Goal: Transaction & Acquisition: Book appointment/travel/reservation

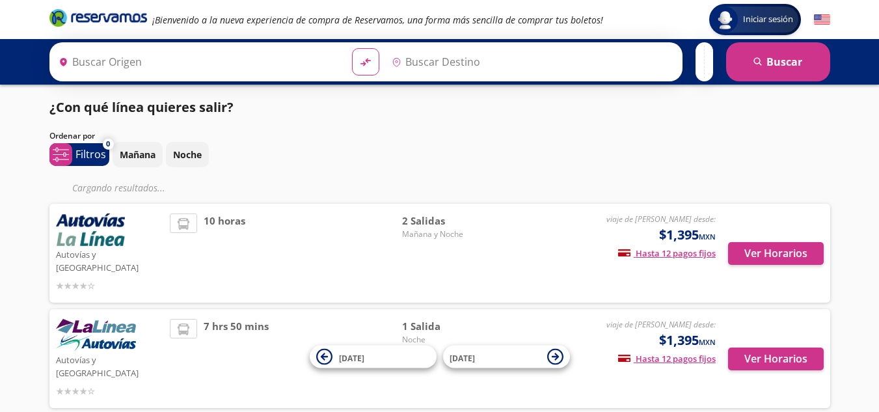
type input "[GEOGRAPHIC_DATA], [GEOGRAPHIC_DATA]"
type input "Zihuatanejo, [GEOGRAPHIC_DATA]"
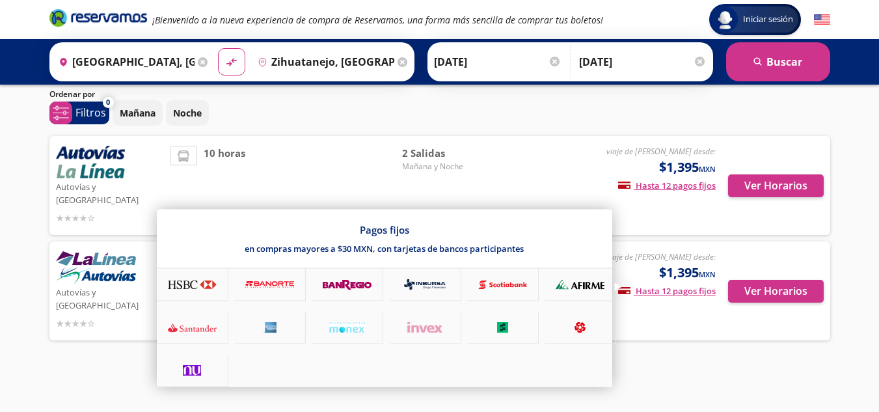
scroll to position [16, 0]
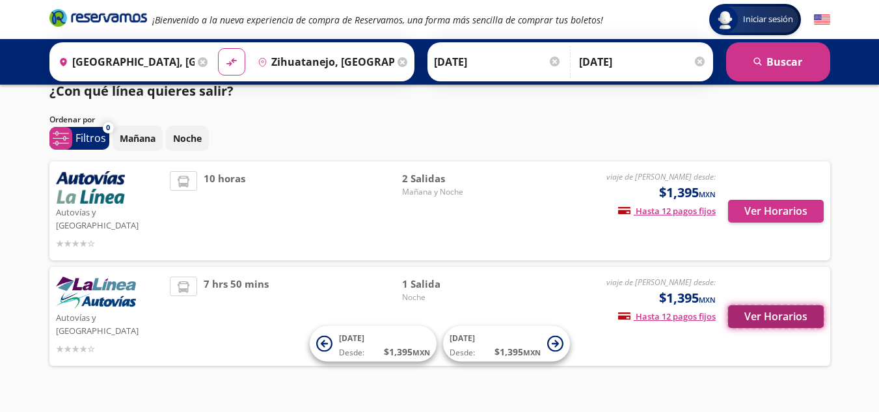
click at [770, 305] on button "Ver Horarios" at bounding box center [776, 316] width 96 height 23
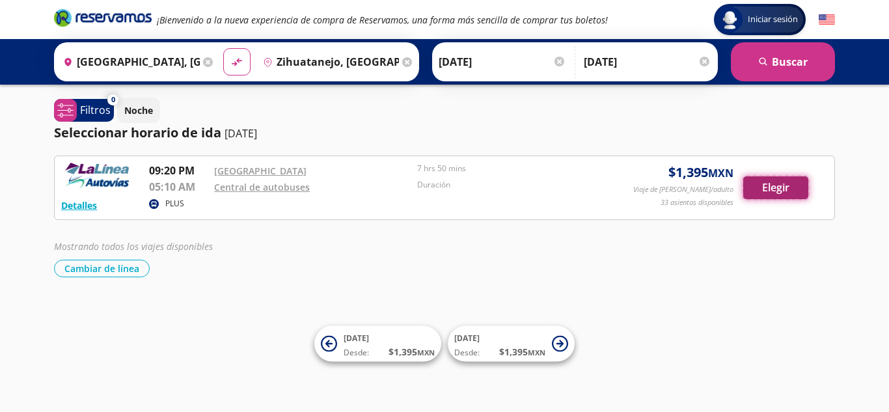
click at [771, 194] on button "Elegir" at bounding box center [775, 187] width 65 height 23
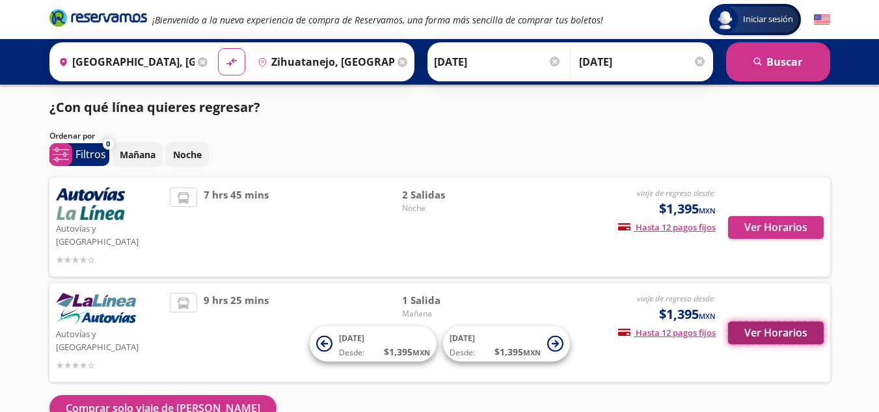
click at [747, 322] on button "Ver Horarios" at bounding box center [776, 333] width 96 height 23
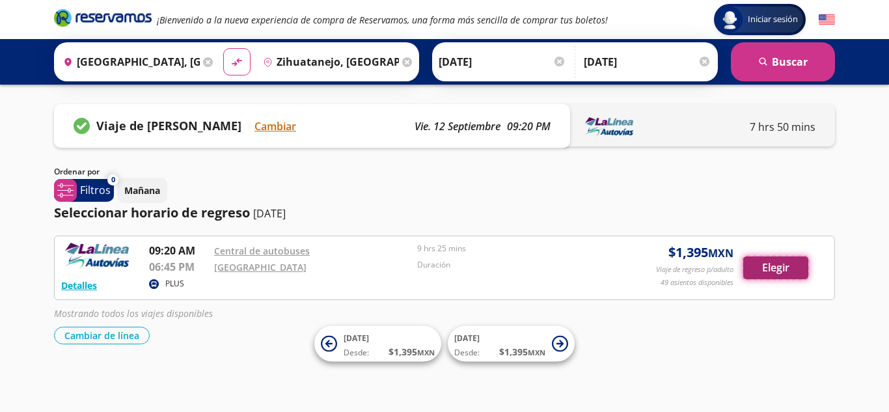
click at [764, 269] on button "Elegir" at bounding box center [775, 267] width 65 height 23
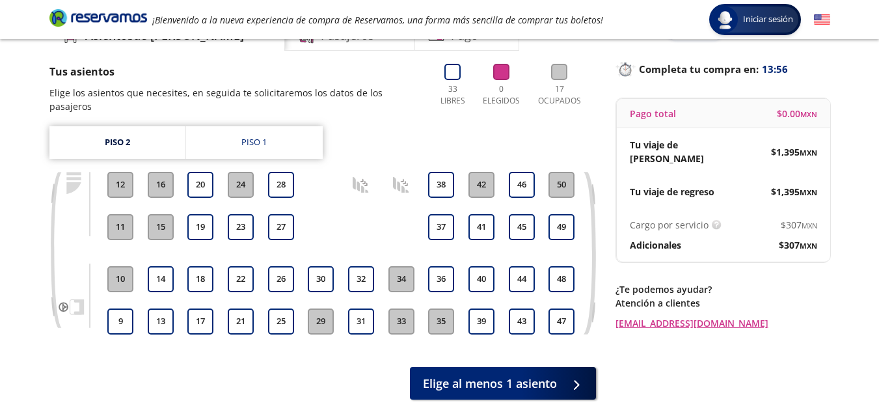
scroll to position [77, 0]
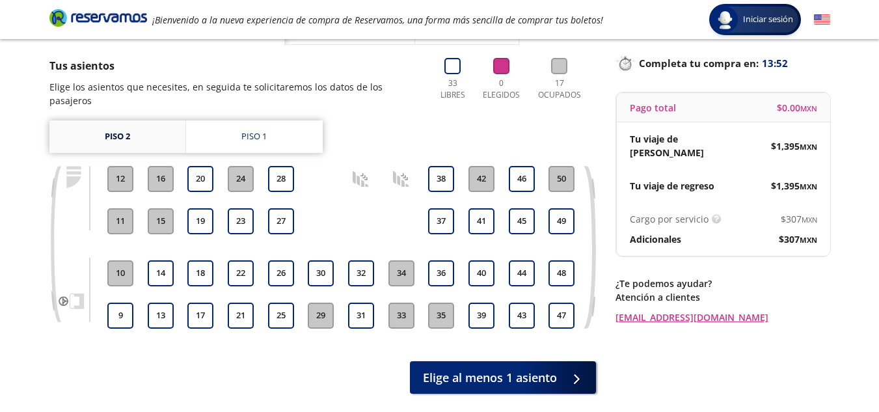
click at [133, 120] on link "Piso 2" at bounding box center [117, 136] width 136 height 33
click at [268, 134] on link "Piso 1" at bounding box center [254, 136] width 137 height 33
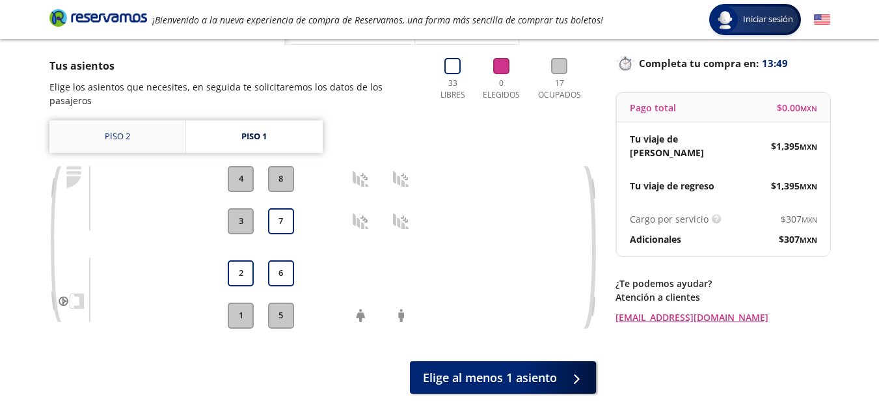
click at [126, 120] on link "Piso 2" at bounding box center [117, 136] width 136 height 33
